Goal: Information Seeking & Learning: Find specific fact

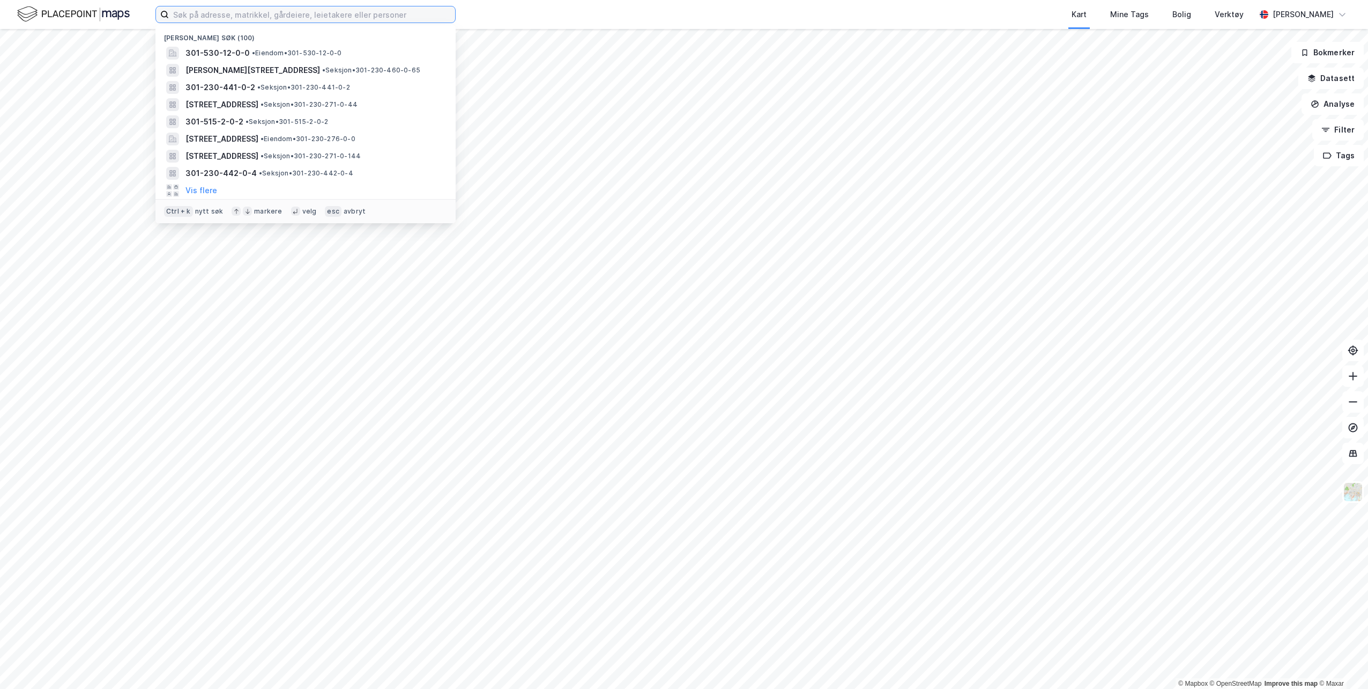
click at [317, 11] on input at bounding box center [312, 14] width 286 height 16
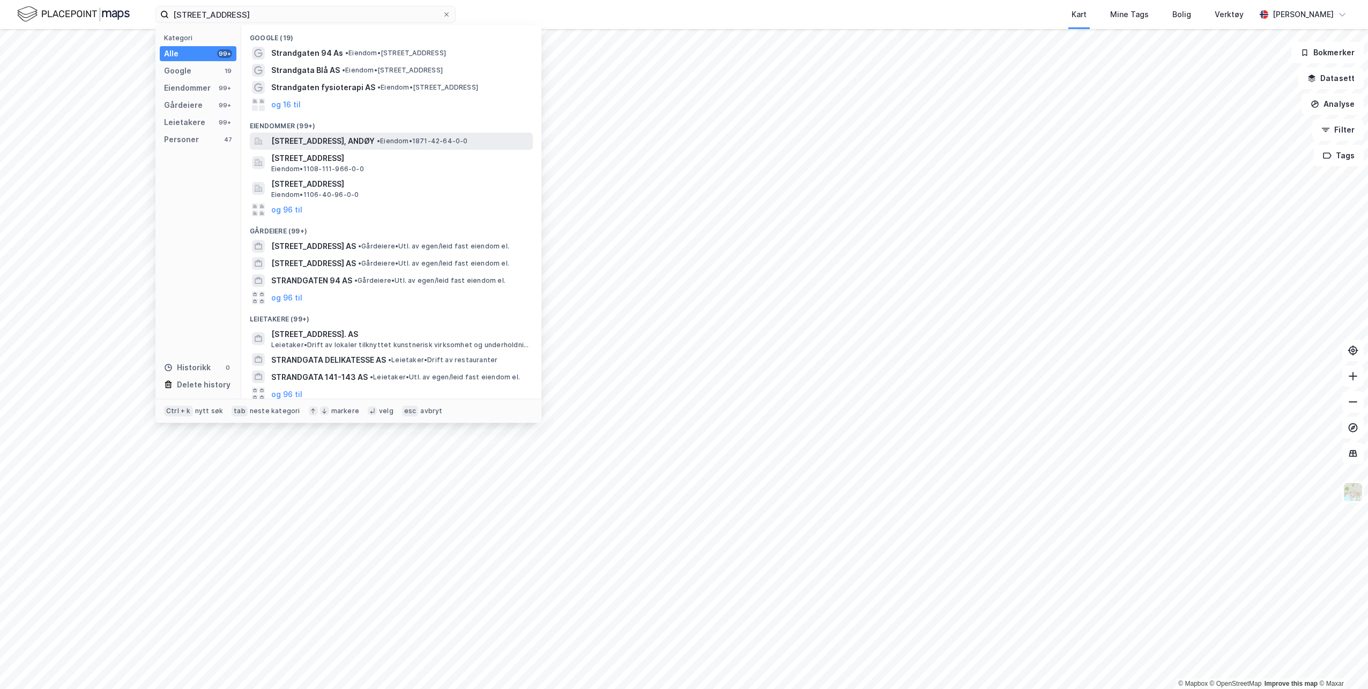
click at [365, 137] on span "[STREET_ADDRESS], ANDØY" at bounding box center [322, 141] width 103 height 13
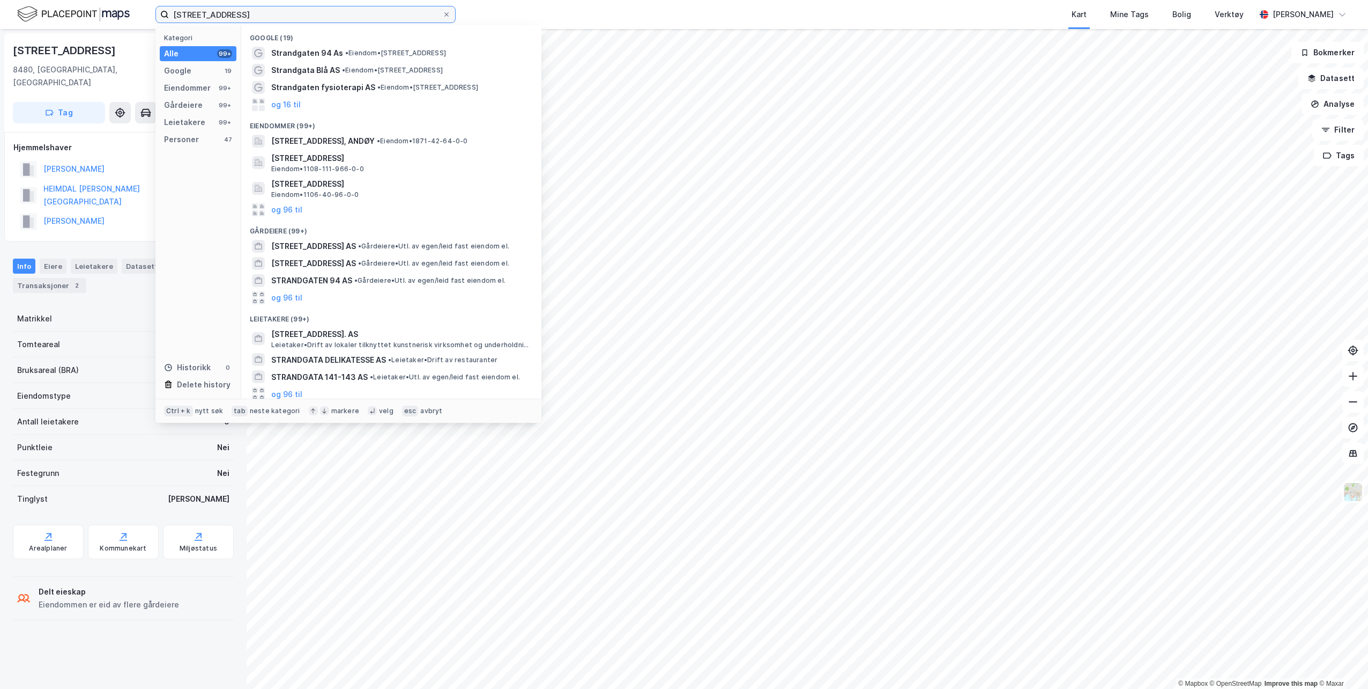
drag, startPoint x: 249, startPoint y: 16, endPoint x: 21, endPoint y: 12, distance: 228.5
click at [21, 12] on div "[STREET_ADDRESS], an Kategori Alle 99+ Google 19 Eiendommer 99+ Gårdeiere 99+ L…" at bounding box center [684, 14] width 1368 height 29
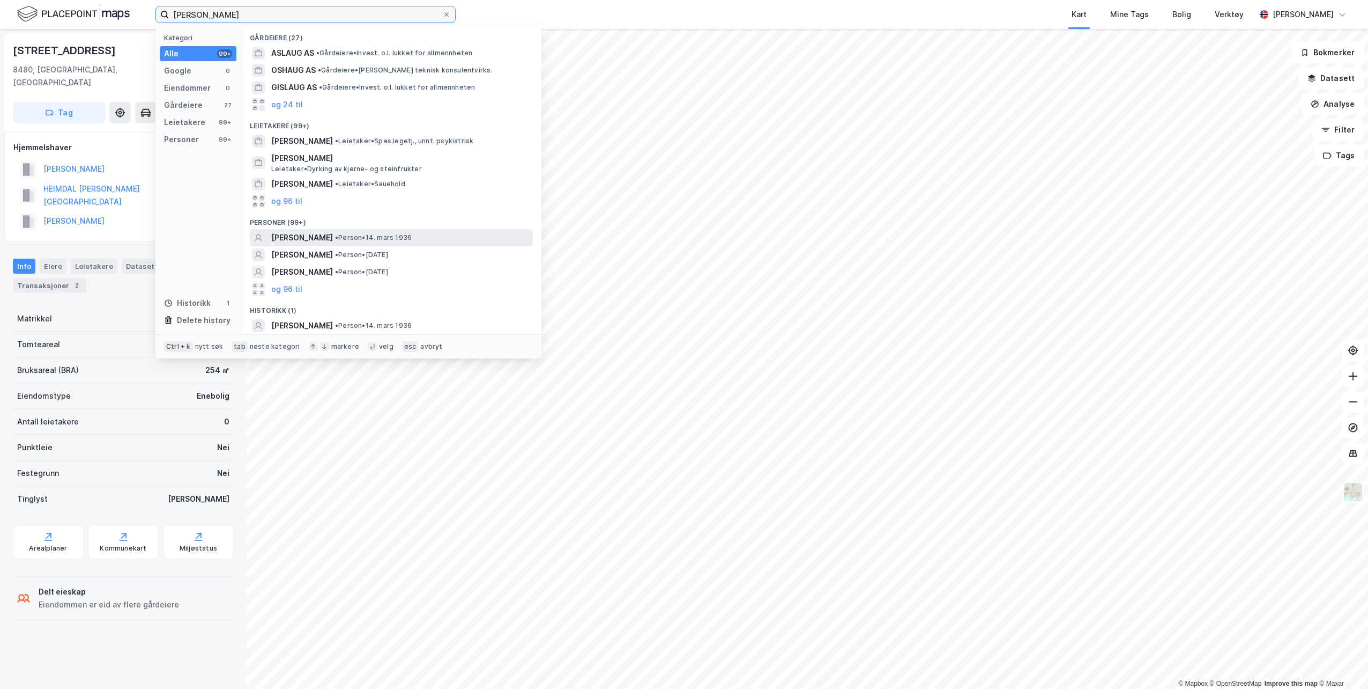
type input "[PERSON_NAME]"
click at [333, 234] on span "[PERSON_NAME]" at bounding box center [302, 237] width 62 height 13
